Goal: Task Accomplishment & Management: Manage account settings

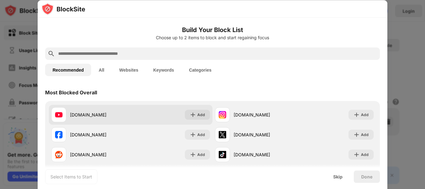
click at [114, 118] on div "youtube.com" at bounding box center [90, 114] width 79 height 15
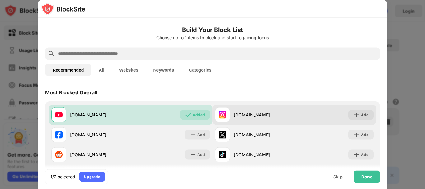
click at [247, 113] on div "instagram.com" at bounding box center [264, 115] width 61 height 7
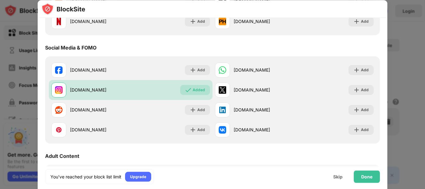
scroll to position [153, 0]
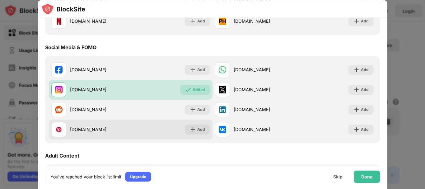
click at [152, 129] on div "pinterest.com Add" at bounding box center [131, 130] width 164 height 20
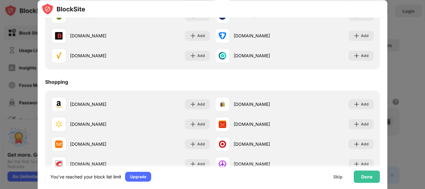
scroll to position [671, 0]
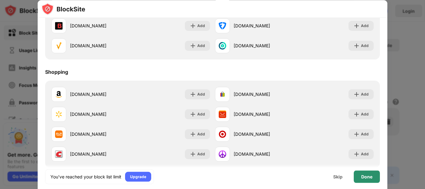
click at [369, 176] on div "Done" at bounding box center [367, 176] width 11 height 5
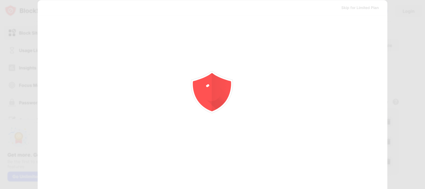
scroll to position [0, 0]
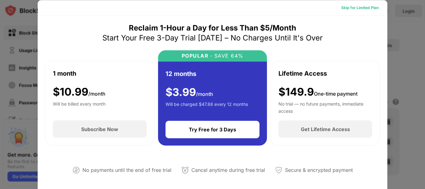
click at [365, 7] on div "Skip for Limited Plan" at bounding box center [360, 7] width 37 height 6
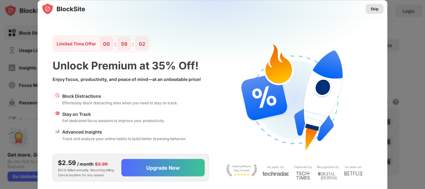
click at [376, 8] on div "Skip" at bounding box center [375, 9] width 8 height 6
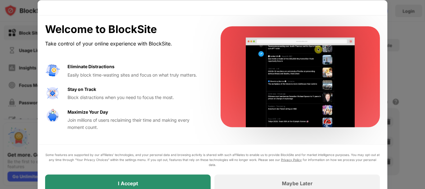
click at [155, 176] on div "I Accept" at bounding box center [128, 182] width 166 height 17
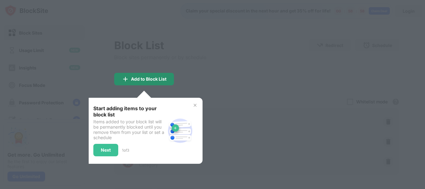
click at [140, 76] on div "Add to Block List" at bounding box center [144, 79] width 60 height 12
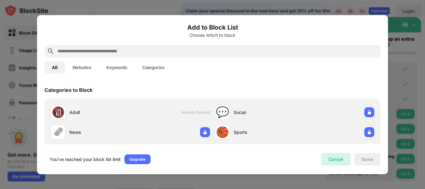
click at [330, 162] on div "Cancel" at bounding box center [336, 159] width 15 height 5
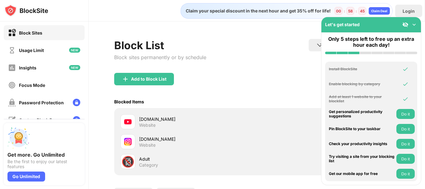
click at [399, 126] on button "Do it" at bounding box center [406, 129] width 18 height 10
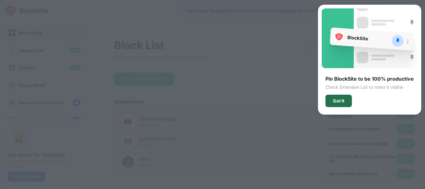
click at [345, 99] on div "Got It" at bounding box center [339, 100] width 12 height 5
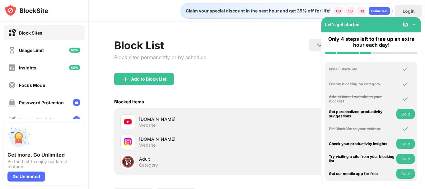
click at [278, 59] on div "Block List Block sites permanently or by schedule Redirect Choose a site to be …" at bounding box center [257, 56] width 286 height 34
click at [405, 112] on button "Do it" at bounding box center [406, 114] width 18 height 10
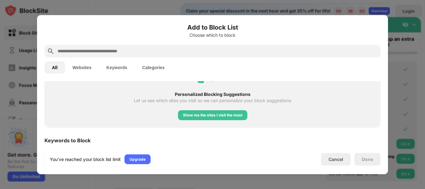
scroll to position [269, 0]
click at [227, 120] on div "Personalized Blocking Suggestions Let us see which sites you visit so we can pe…" at bounding box center [212, 87] width 329 height 74
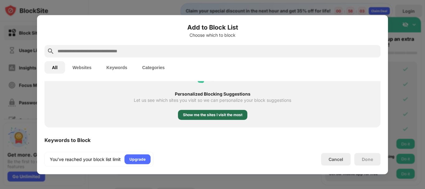
click at [227, 119] on div "Show me the sites I visit the most" at bounding box center [212, 115] width 69 height 10
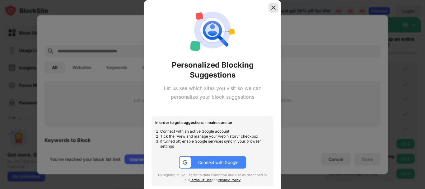
click at [277, 12] on div at bounding box center [274, 7] width 10 height 10
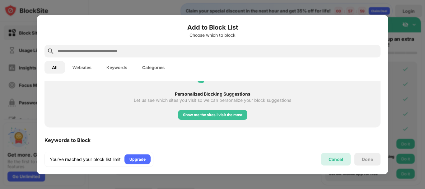
click at [335, 164] on div "Cancel" at bounding box center [336, 159] width 30 height 12
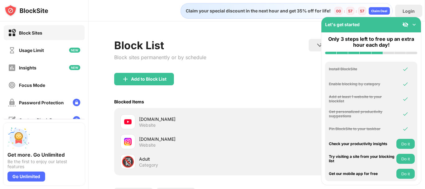
click at [400, 142] on button "Do it" at bounding box center [406, 144] width 18 height 10
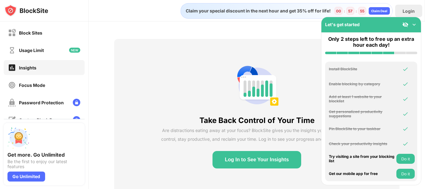
click at [414, 165] on div "Try visiting a site from your blocking list Do it" at bounding box center [371, 158] width 92 height 15
click at [404, 159] on button "Do it" at bounding box center [406, 159] width 18 height 10
click at [411, 172] on button "Do it" at bounding box center [406, 174] width 18 height 10
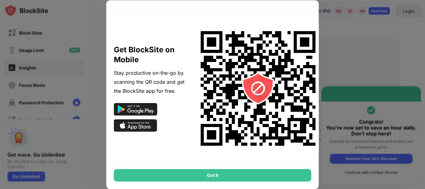
click at [280, 175] on div "Got It" at bounding box center [213, 175] width 198 height 12
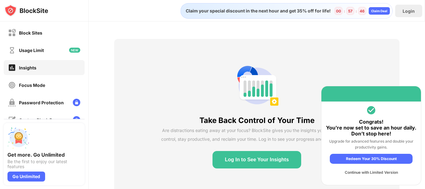
click at [301, 80] on div "Take Back Control of Your Time Are distractions eating away at your focus? Bloc…" at bounding box center [257, 116] width 286 height 154
click at [32, 85] on div "Focus Mode" at bounding box center [32, 85] width 26 height 5
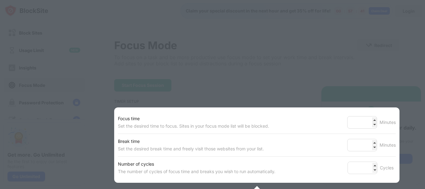
click at [139, 95] on div at bounding box center [212, 94] width 425 height 189
click at [121, 127] on div "Set the desired time to focus. Sites in your focus mode list will be blocked." at bounding box center [193, 125] width 151 height 7
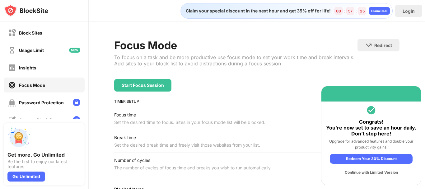
click at [121, 127] on div "Focus time Set the desired time to focus. Sites in your focus mode list will be…" at bounding box center [257, 118] width 286 height 22
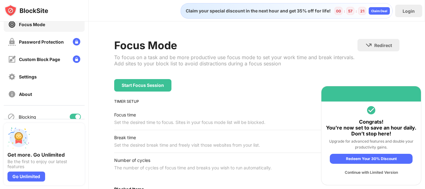
scroll to position [70, 0]
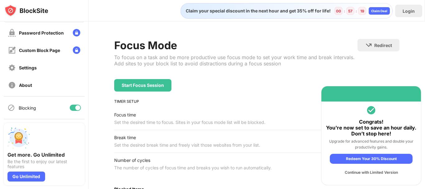
click at [70, 108] on div at bounding box center [75, 108] width 11 height 6
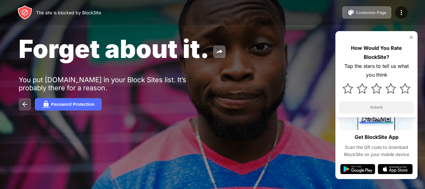
click at [30, 104] on button at bounding box center [25, 104] width 12 height 12
